Goal: Transaction & Acquisition: Obtain resource

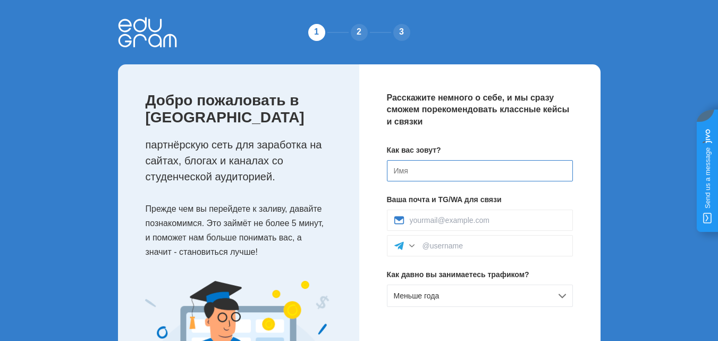
click at [453, 172] on input at bounding box center [480, 170] width 186 height 21
type input "N"
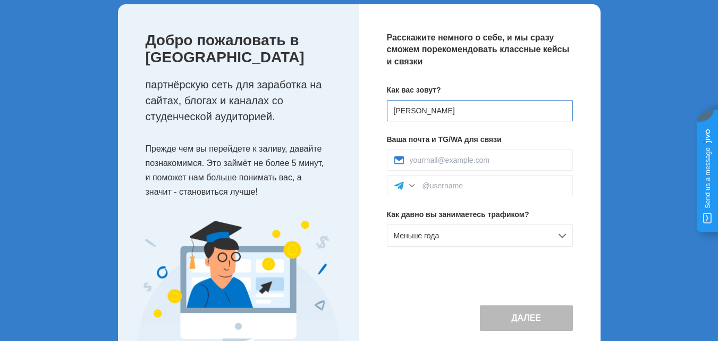
scroll to position [74, 0]
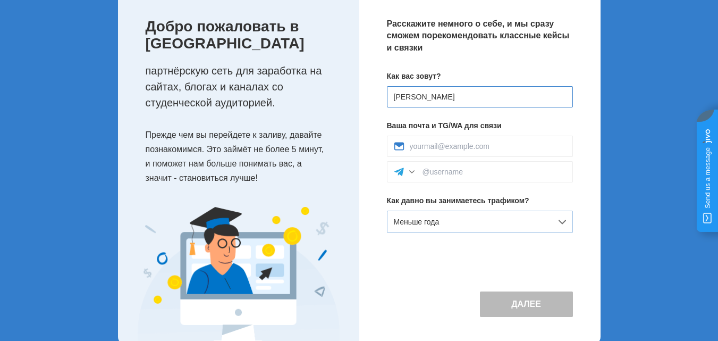
type input "[PERSON_NAME]"
click at [557, 224] on div "Меньше года" at bounding box center [480, 221] width 186 height 22
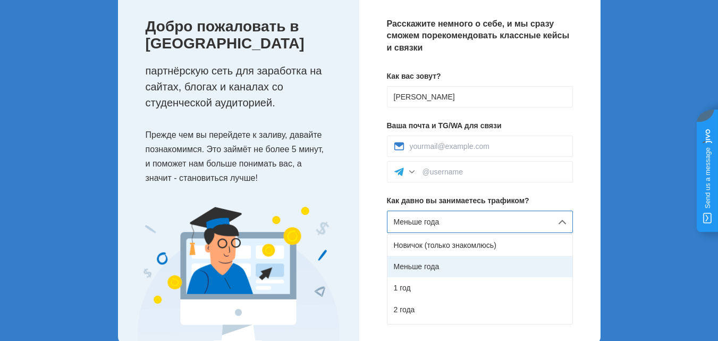
click at [472, 275] on div "Меньше года" at bounding box center [479, 266] width 185 height 21
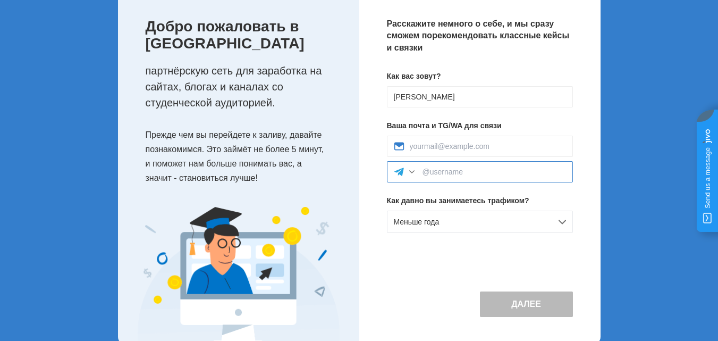
click at [490, 172] on input at bounding box center [493, 171] width 143 height 9
type input """
type input "@voodootec"
click at [475, 143] on input at bounding box center [488, 146] width 156 height 9
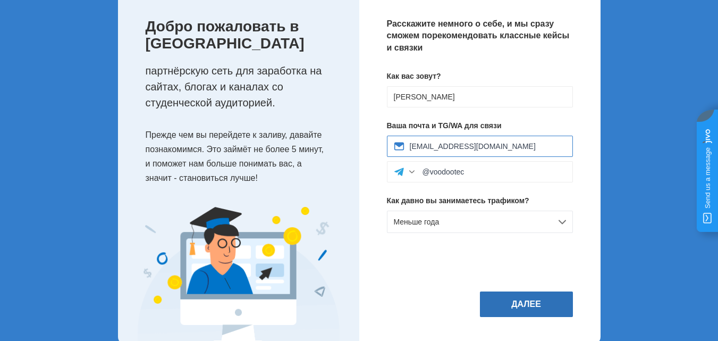
type input "[EMAIL_ADDRESS][DOMAIN_NAME]"
click at [526, 293] on button "Далее" at bounding box center [526, 304] width 93 height 26
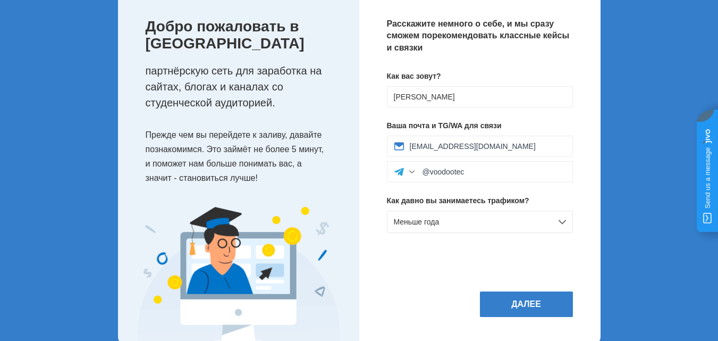
scroll to position [0, 0]
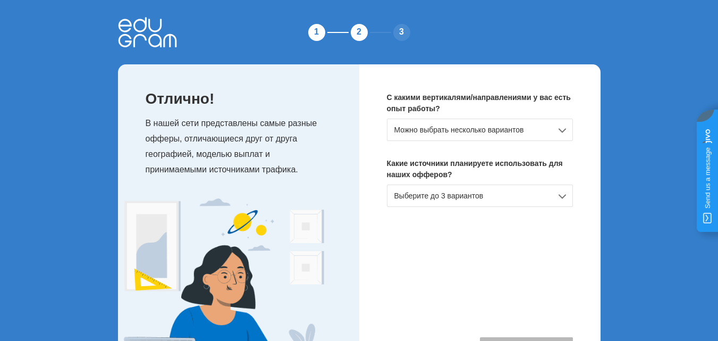
click at [496, 133] on div "Можно выбрать несколько вариантов" at bounding box center [480, 129] width 186 height 22
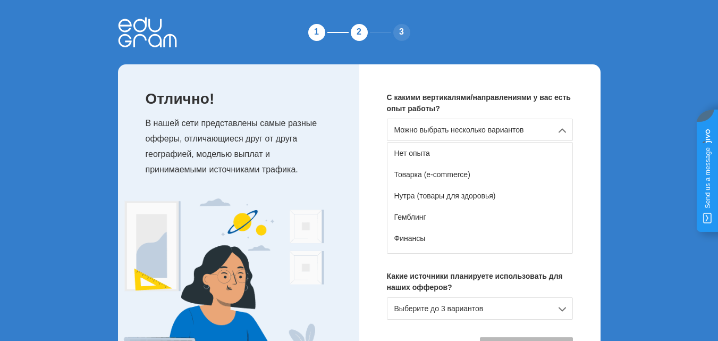
click at [571, 170] on div "С какими вертикалями/направлениями у вас есть опыт работы? Можно выбрать нескол…" at bounding box center [479, 227] width 241 height 326
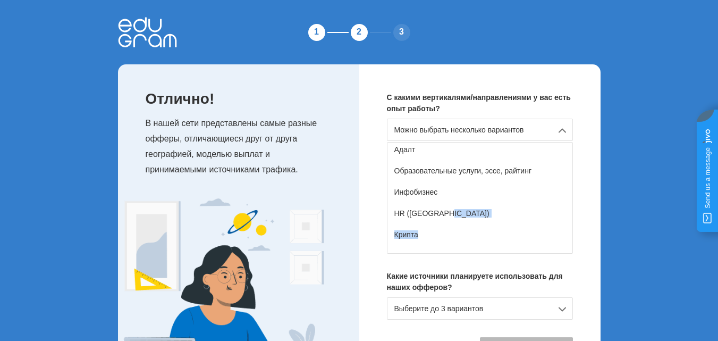
drag, startPoint x: 569, startPoint y: 216, endPoint x: 570, endPoint y: 236, distance: 20.8
click at [570, 236] on div "Нет опыта Товарка (e-commerce) Нутра (товары для здоровья) Гемблинг Финансы Дей…" at bounding box center [480, 198] width 186 height 112
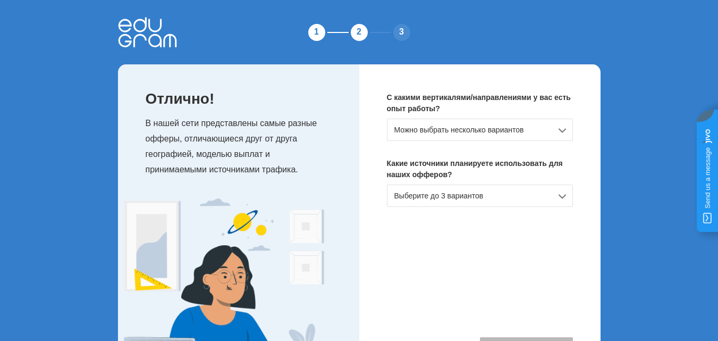
click at [542, 131] on div "Можно выбрать несколько вариантов" at bounding box center [480, 129] width 186 height 22
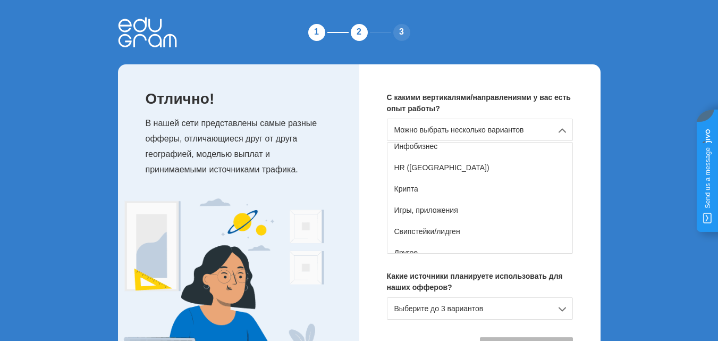
scroll to position [175, 0]
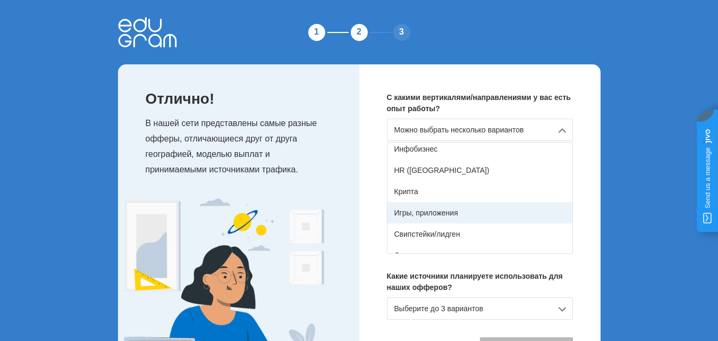
click at [500, 220] on div "Игры, приложения" at bounding box center [479, 212] width 185 height 21
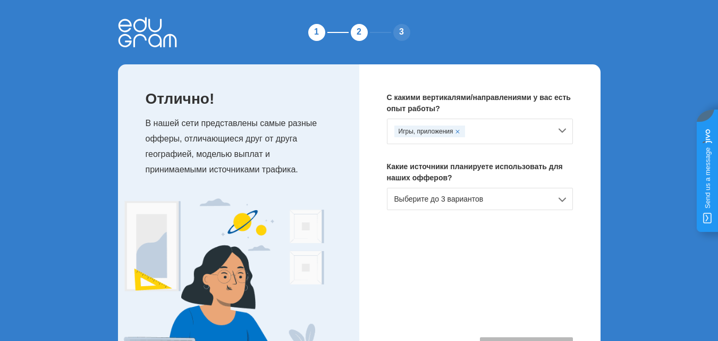
click at [564, 129] on div "Игры, приложения" at bounding box center [480, 131] width 186 height 26
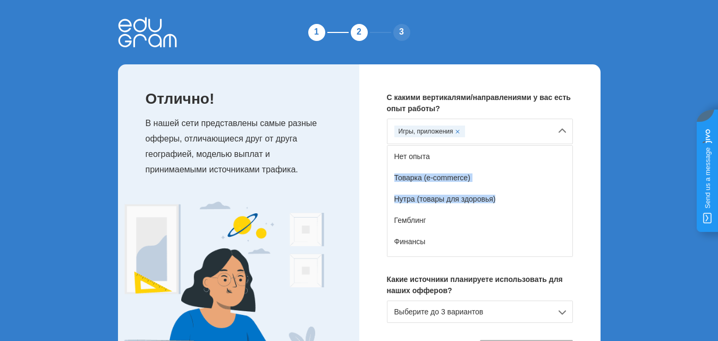
drag, startPoint x: 572, startPoint y: 162, endPoint x: 584, endPoint y: 189, distance: 29.2
click at [584, 189] on div "С какими вертикалями/направлениями у вас есть опыт работы? Игры, приложения Нет…" at bounding box center [479, 228] width 241 height 328
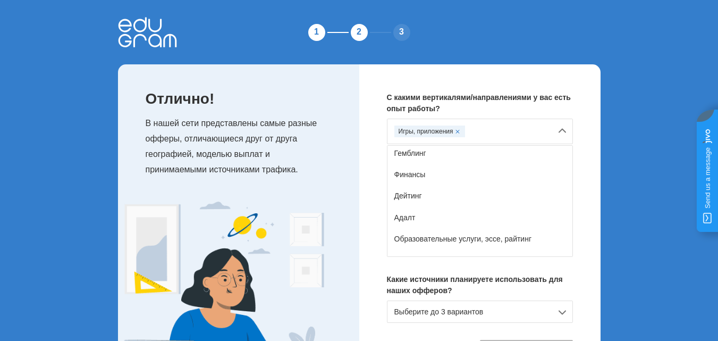
scroll to position [77, 0]
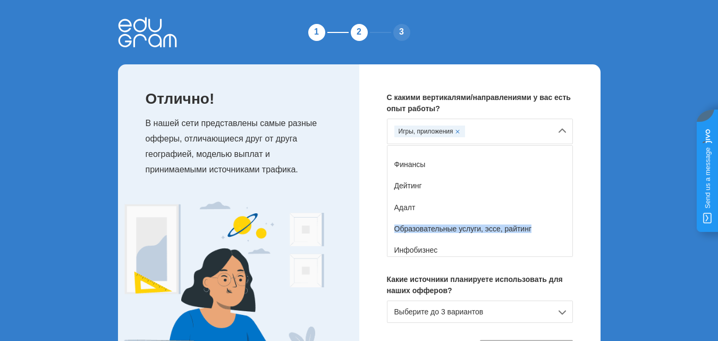
drag, startPoint x: 572, startPoint y: 205, endPoint x: 573, endPoint y: 230, distance: 25.5
click at [573, 230] on div "С какими вертикалями/направлениями у вас есть опыт работы? Игры, приложения Нет…" at bounding box center [479, 228] width 241 height 328
click at [506, 227] on div "Образовательные услуги, эссе, райтинг" at bounding box center [479, 228] width 185 height 21
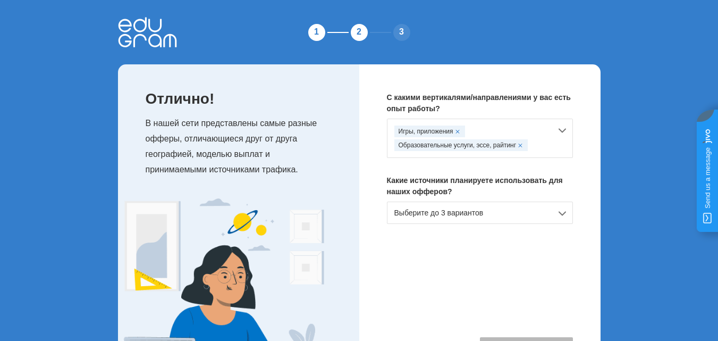
click at [560, 130] on div "Игры, приложения Образовательные услуги, эссе, райтинг" at bounding box center [480, 137] width 186 height 39
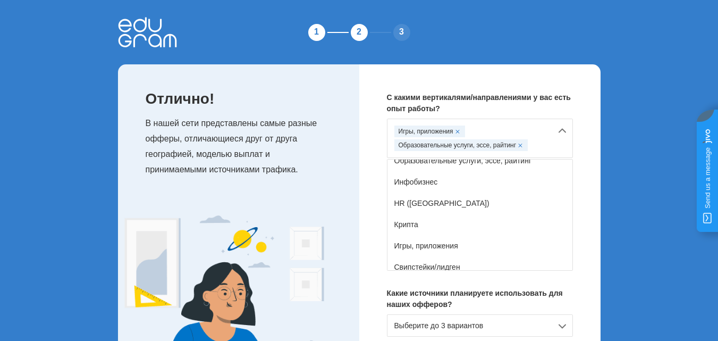
scroll to position [0, 0]
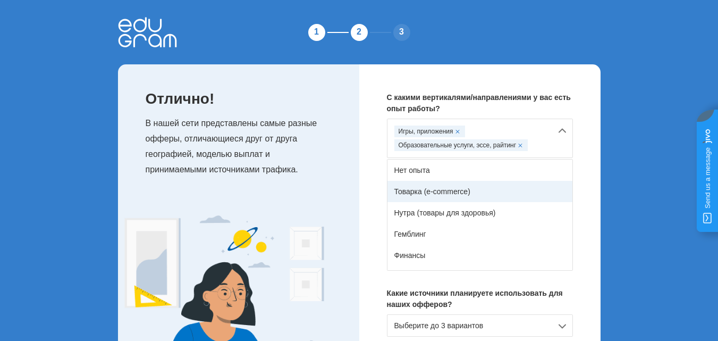
click at [452, 187] on div "Товарка (e-commerce)" at bounding box center [479, 191] width 185 height 21
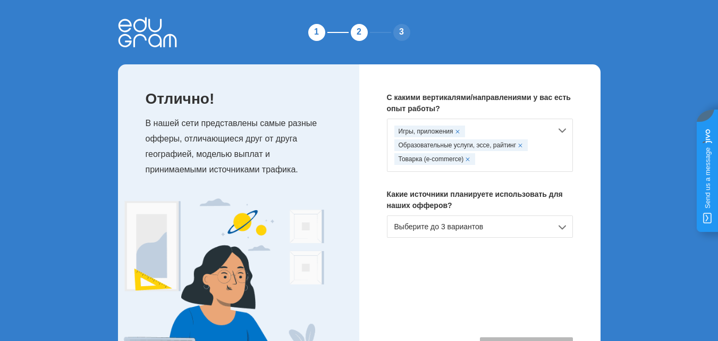
click at [458, 230] on div "Выберите до 3 вариантов" at bounding box center [480, 226] width 186 height 22
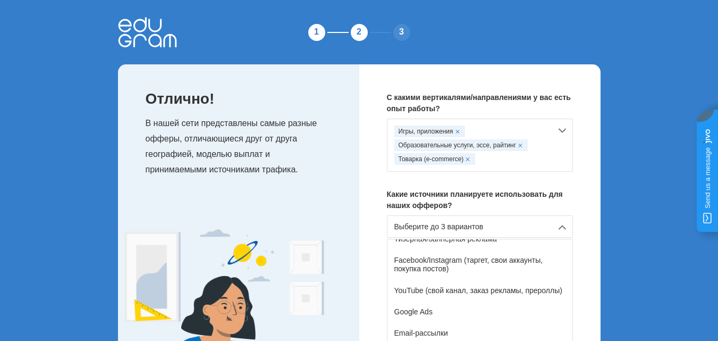
scroll to position [74, 0]
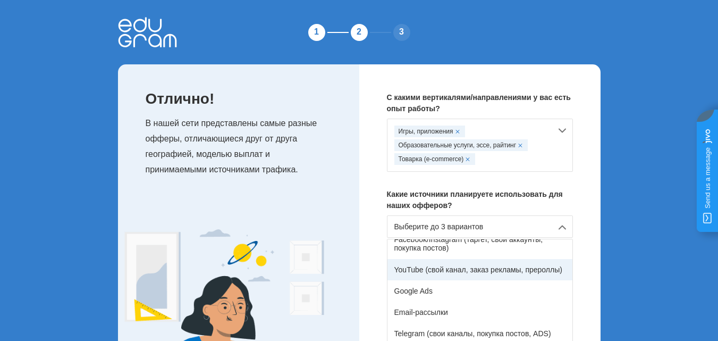
click at [521, 272] on div "YouTube (свой канал, заказ рекламы, прероллы)" at bounding box center [479, 269] width 185 height 21
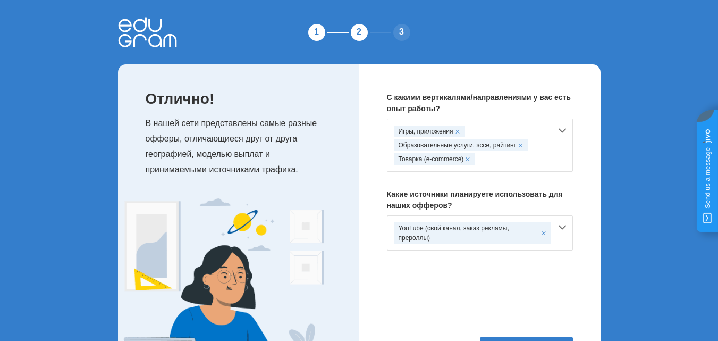
scroll to position [66, 0]
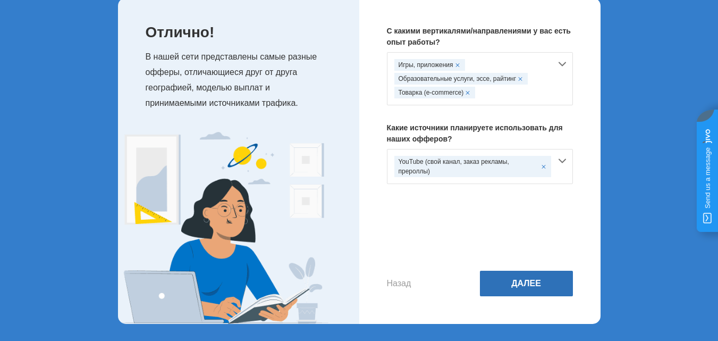
click at [518, 285] on button "Далее" at bounding box center [526, 283] width 93 height 26
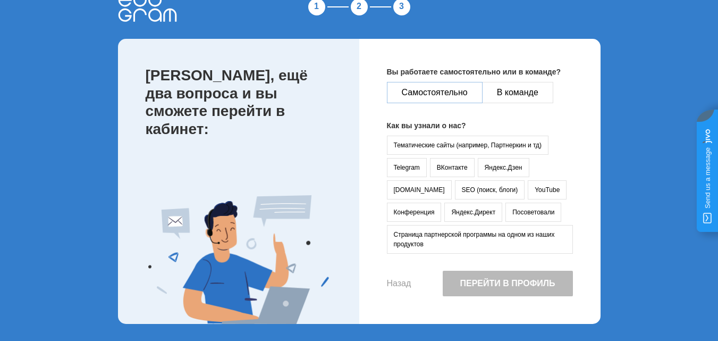
click at [460, 89] on button "Самостоятельно" at bounding box center [435, 92] width 96 height 21
click at [528, 191] on button "YouTube" at bounding box center [547, 189] width 39 height 19
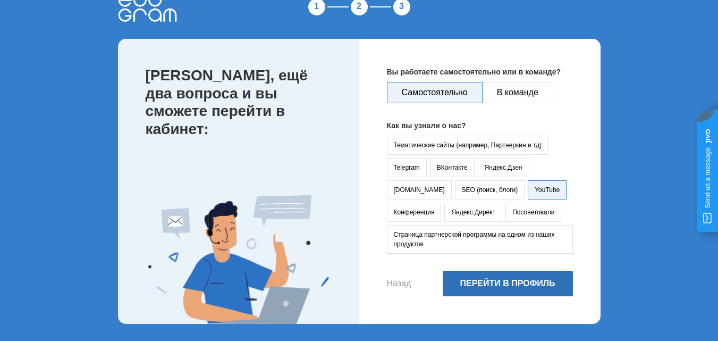
click at [510, 283] on button "Перейти в профиль" at bounding box center [508, 283] width 130 height 26
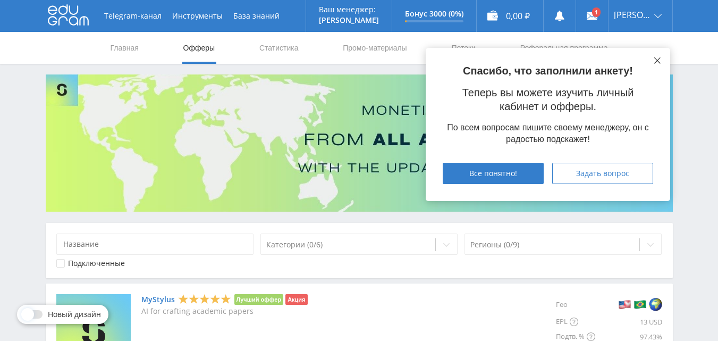
click at [656, 59] on icon at bounding box center [657, 60] width 6 height 6
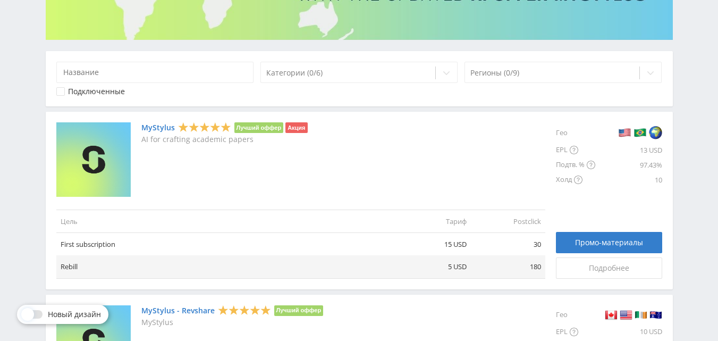
scroll to position [166, 0]
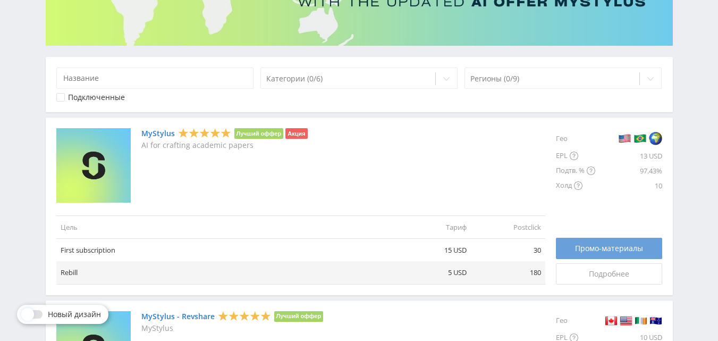
click at [586, 250] on span "Промо-материалы" at bounding box center [609, 248] width 68 height 9
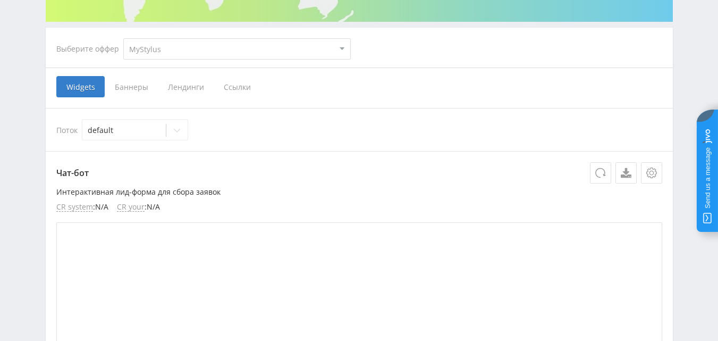
scroll to position [185, 0]
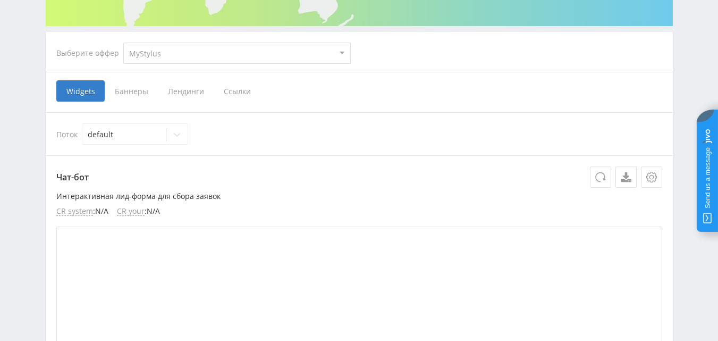
click at [232, 96] on span "Ссылки" at bounding box center [237, 90] width 47 height 21
click at [0, 0] on input "Ссылки" at bounding box center [0, 0] width 0 height 0
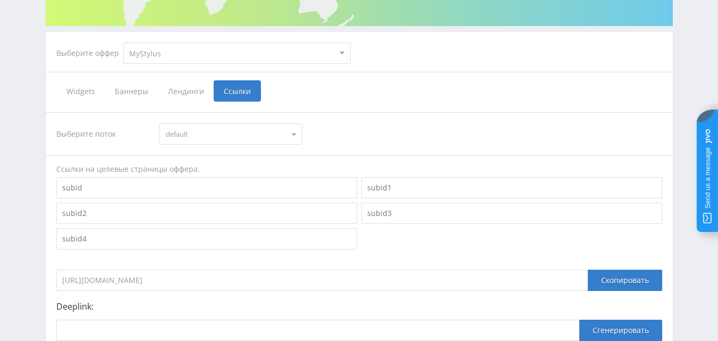
click at [164, 192] on input at bounding box center [206, 187] width 301 height 21
click at [225, 276] on input "https://eduforms.org/?rid=8f9e540bd2ee31ca" at bounding box center [321, 279] width 531 height 21
click at [605, 284] on div "Скопировать" at bounding box center [625, 279] width 74 height 21
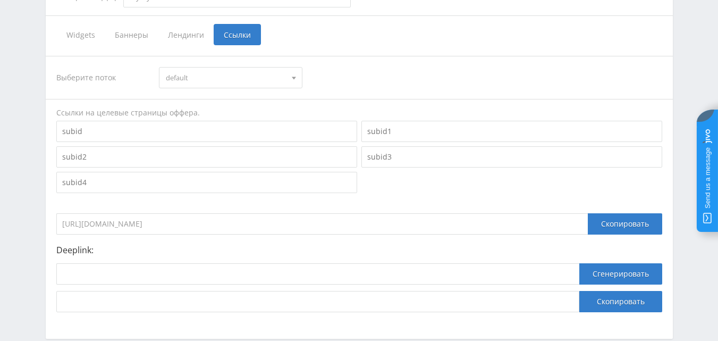
scroll to position [238, 0]
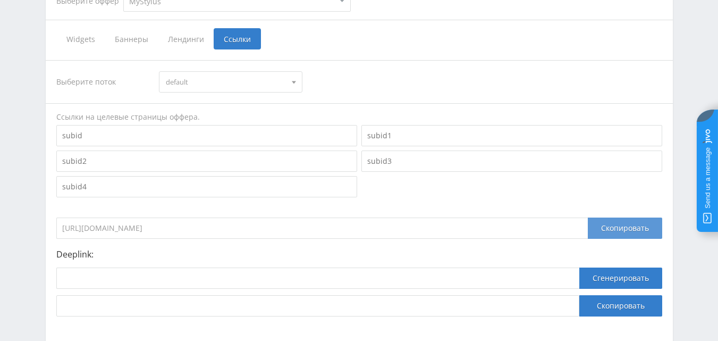
click at [631, 228] on div "Скопировать" at bounding box center [625, 227] width 74 height 21
